Goal: Information Seeking & Learning: Compare options

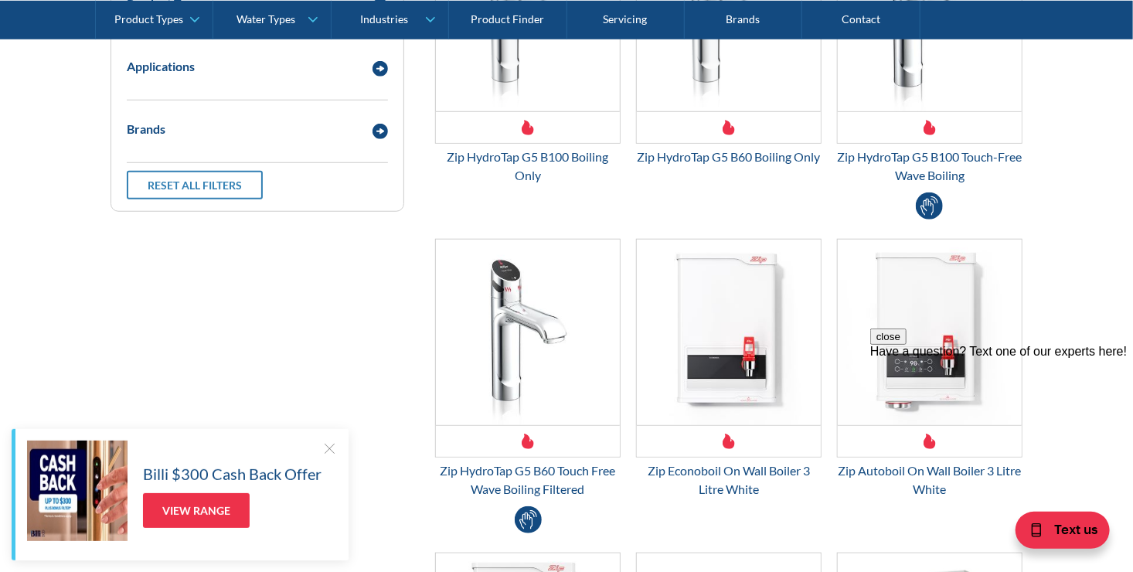
scroll to position [525, 0]
click at [529, 415] on img "Email Form 3" at bounding box center [528, 332] width 184 height 185
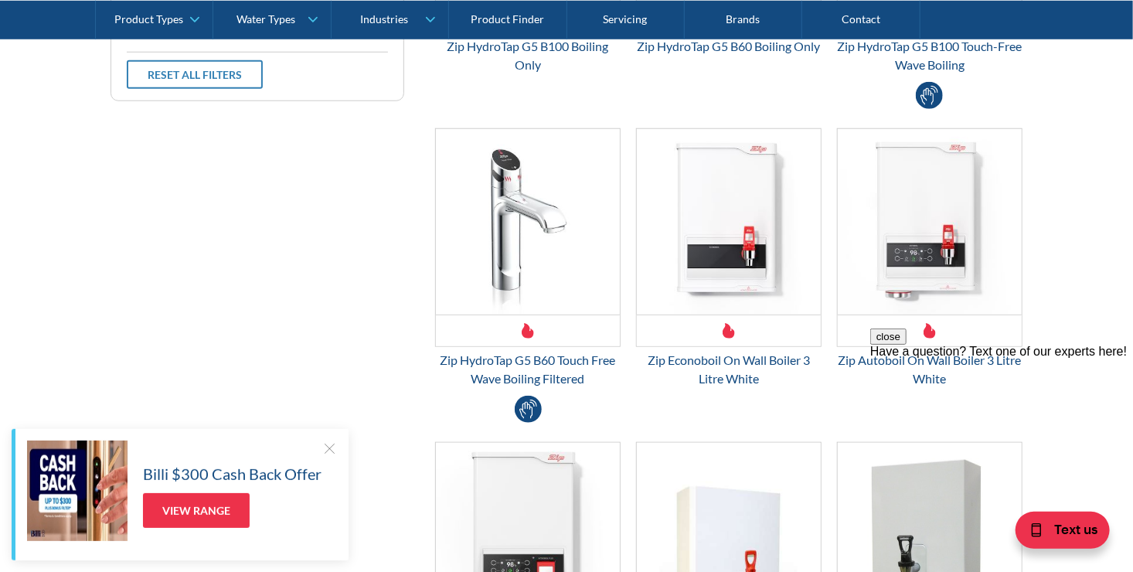
scroll to position [654, 0]
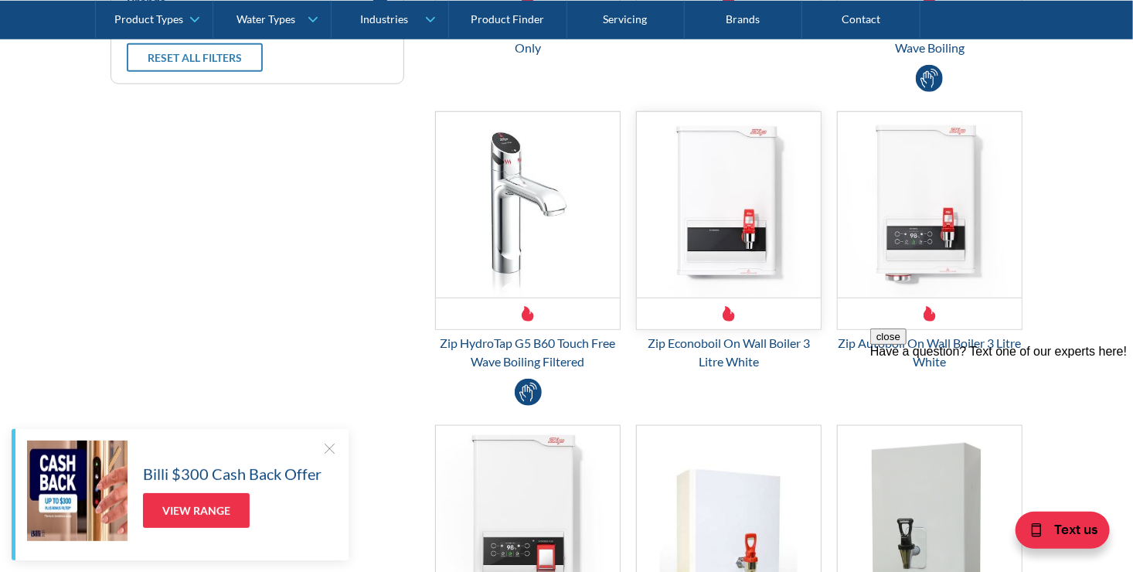
click at [736, 205] on img "Email Form 3" at bounding box center [729, 204] width 184 height 185
click at [559, 253] on img "Email Form 3" at bounding box center [528, 204] width 184 height 185
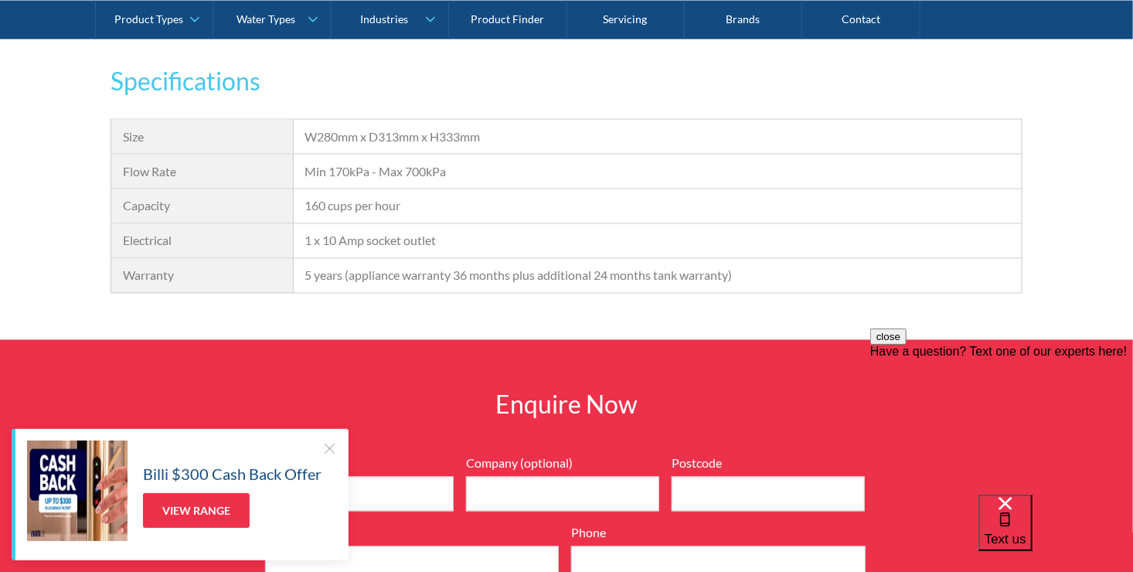
scroll to position [1236, 0]
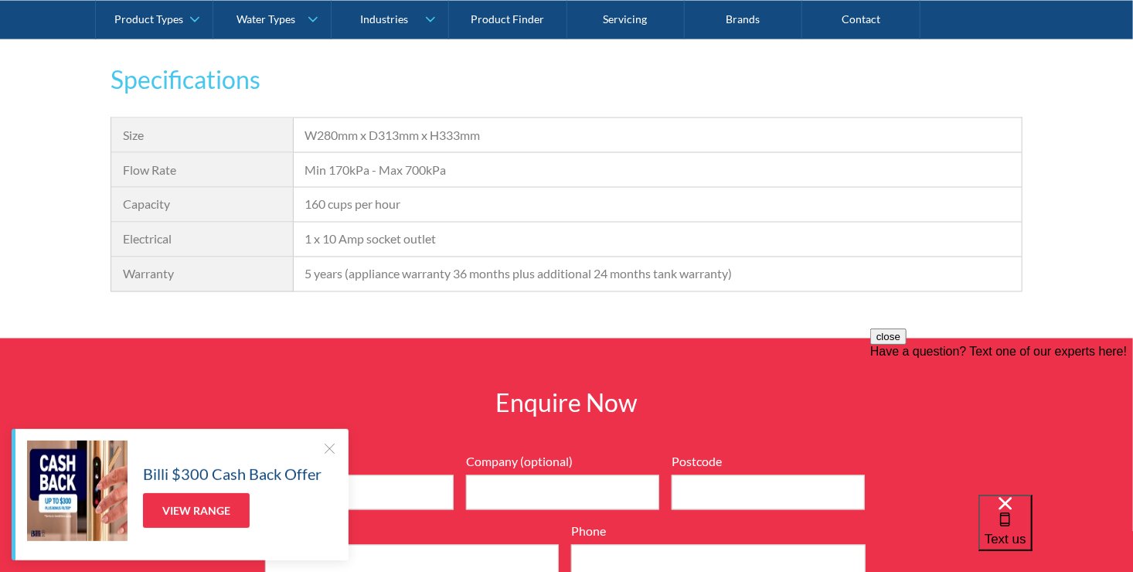
click at [328, 448] on div at bounding box center [328, 447] width 15 height 15
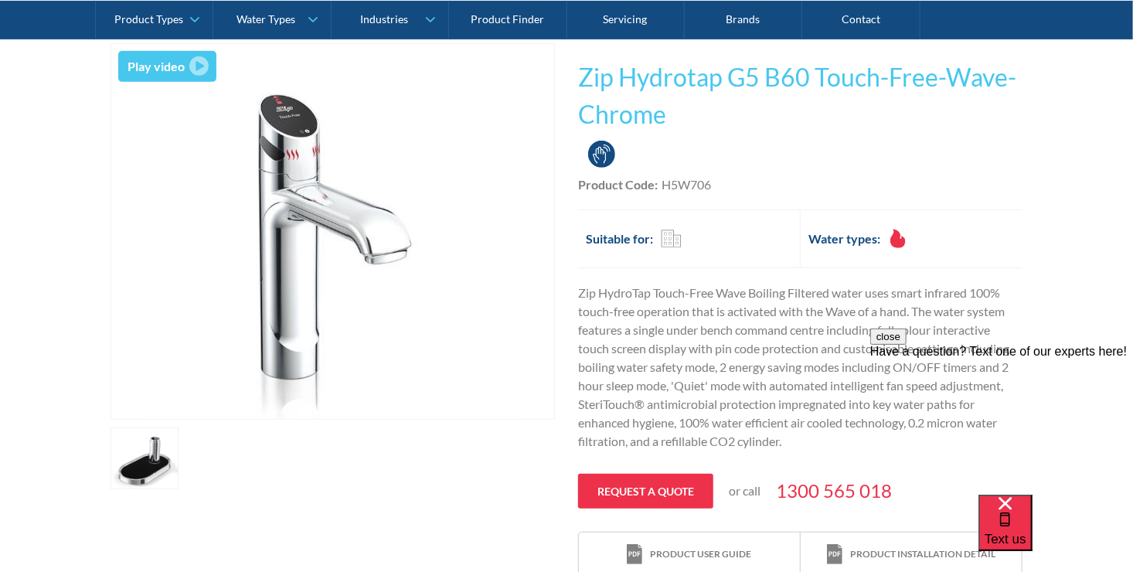
scroll to position [309, 0]
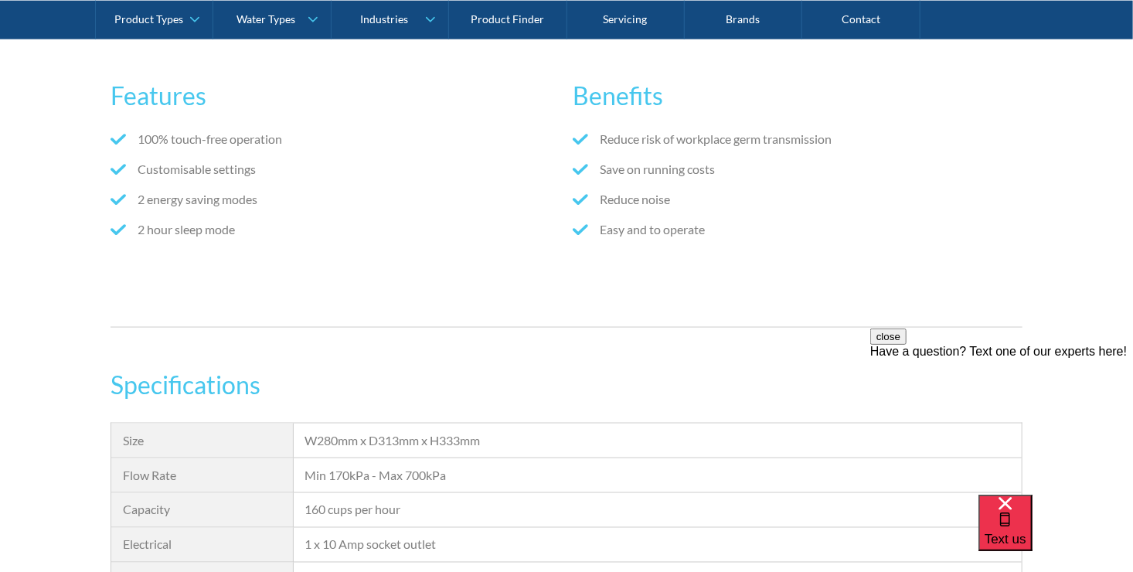
scroll to position [989, 0]
